Goal: Task Accomplishment & Management: Complete application form

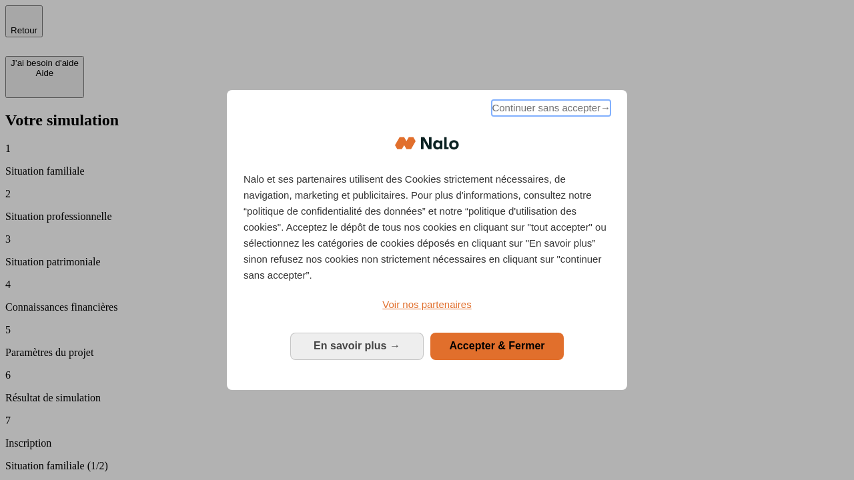
click at [550, 110] on span "Continuer sans accepter →" at bounding box center [551, 108] width 119 height 16
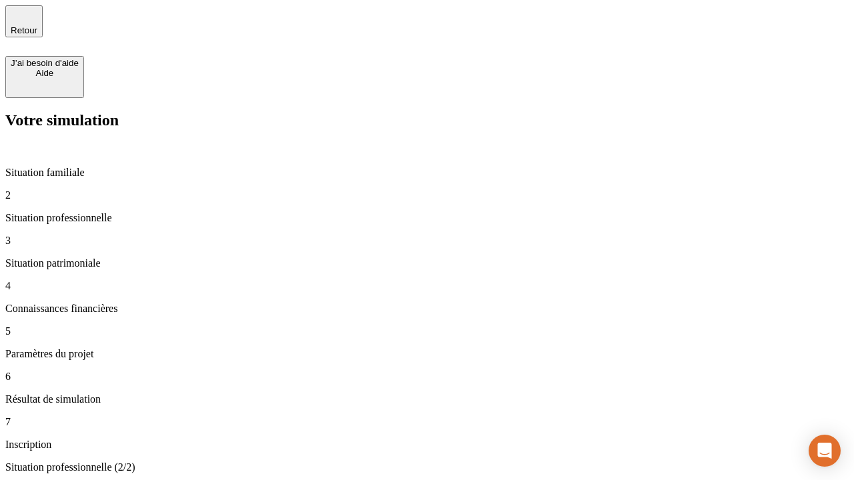
type input "30 000"
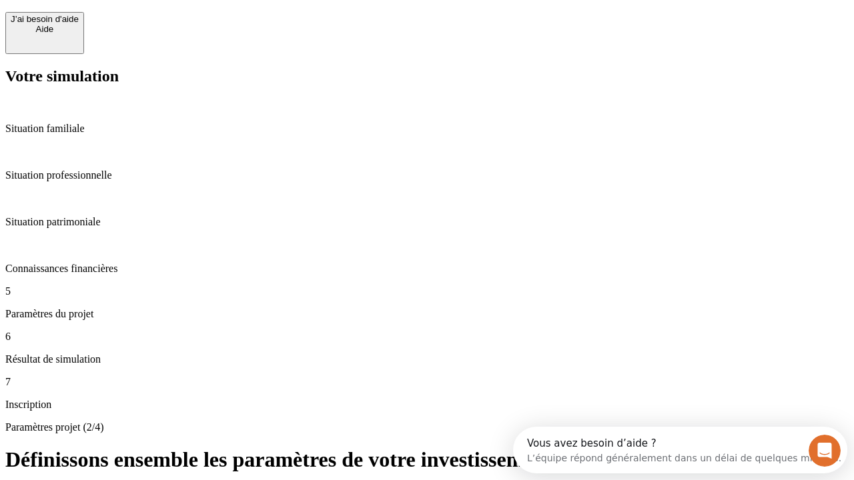
scroll to position [25, 0]
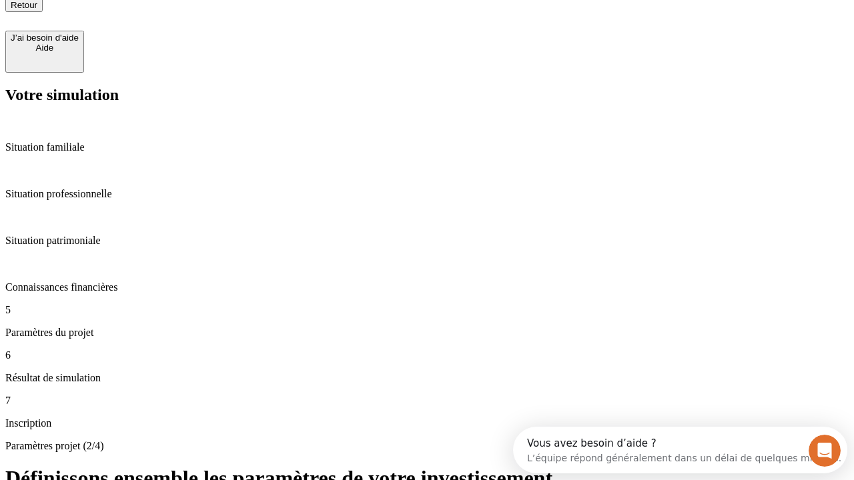
type input "25"
type input "5"
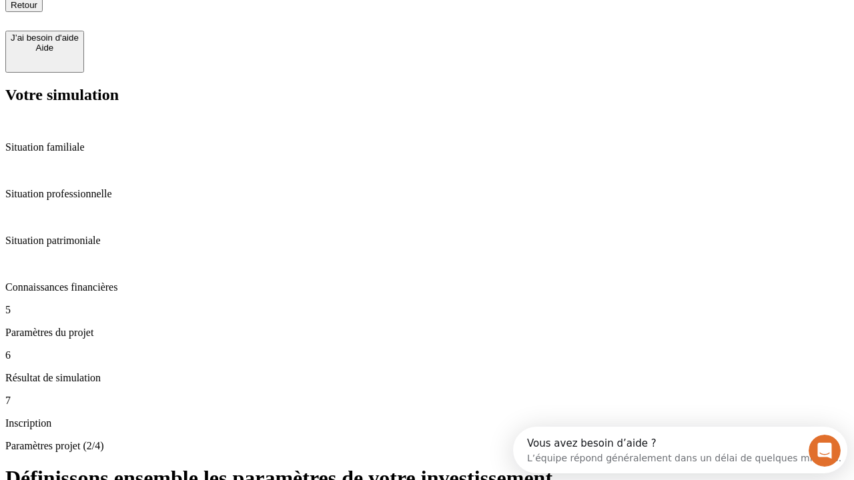
type input "1 000"
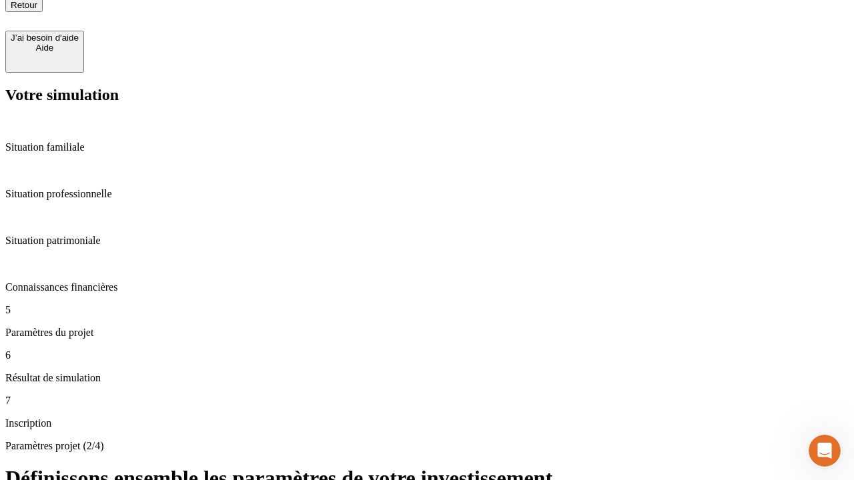
scroll to position [0, 0]
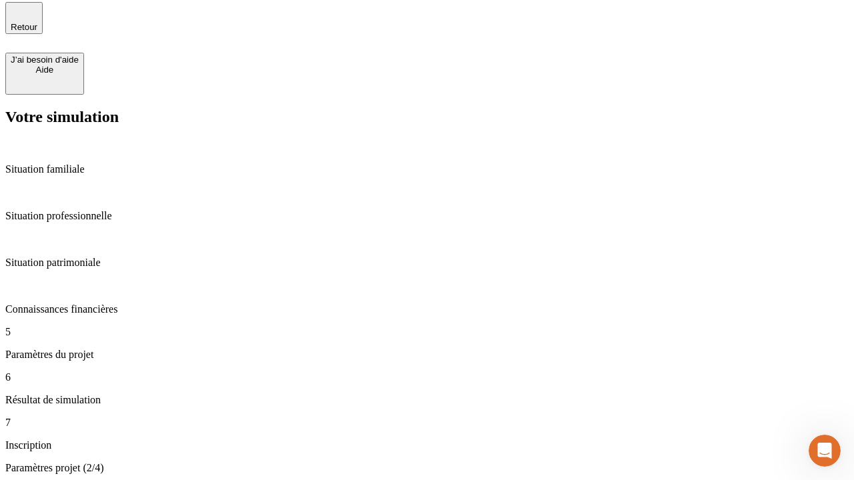
type input "640"
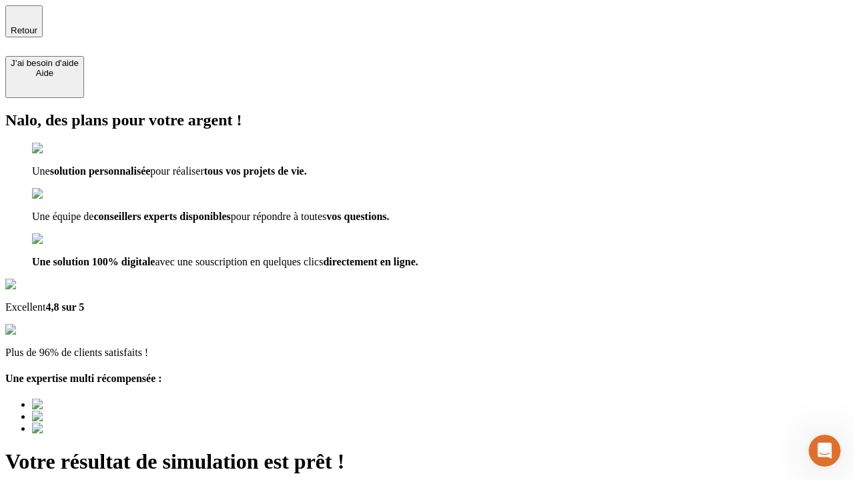
type input "[EMAIL_ADDRESS][PERSON_NAME][DOMAIN_NAME]"
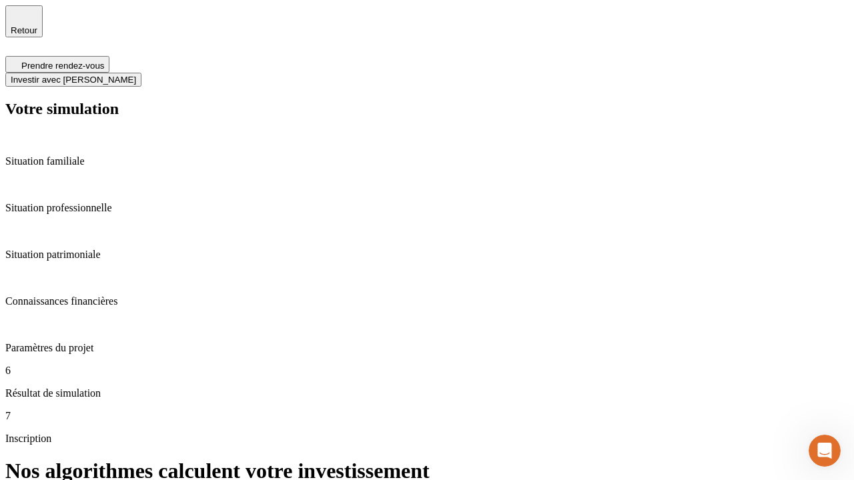
scroll to position [5, 0]
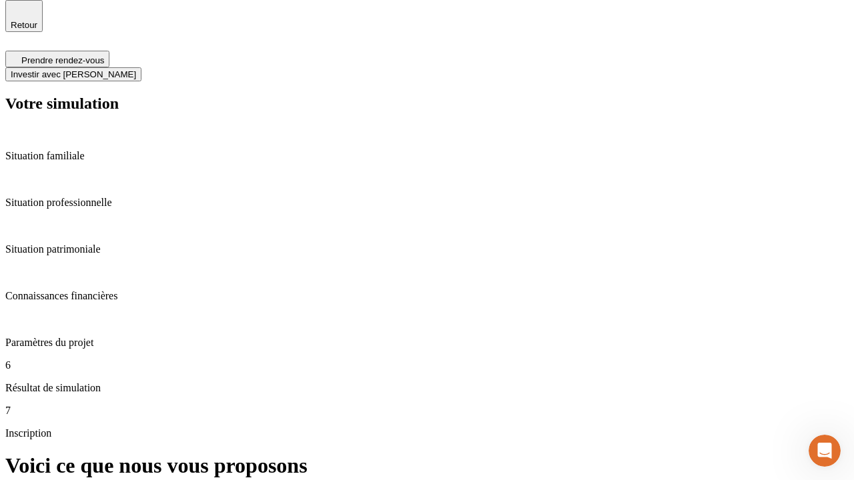
click at [136, 69] on span "Investir avec [PERSON_NAME]" at bounding box center [73, 74] width 125 height 10
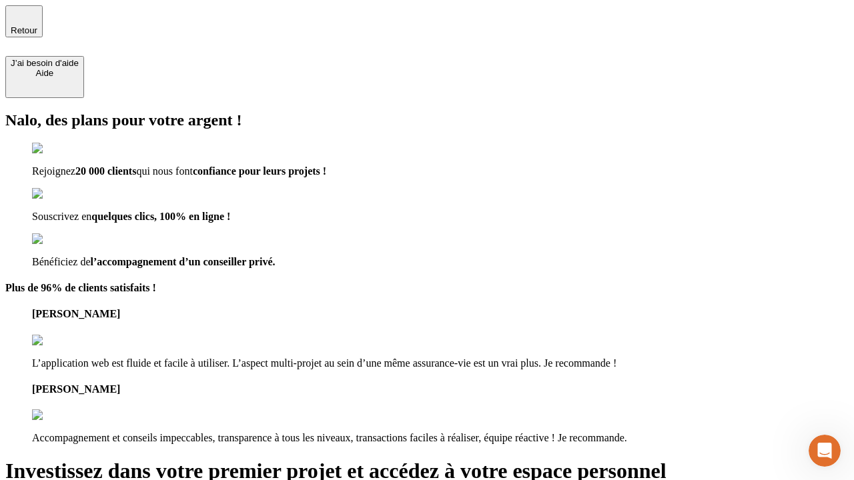
type input "[PERSON_NAME][EMAIL_ADDRESS][DOMAIN_NAME]"
